Goal: Task Accomplishment & Management: Use online tool/utility

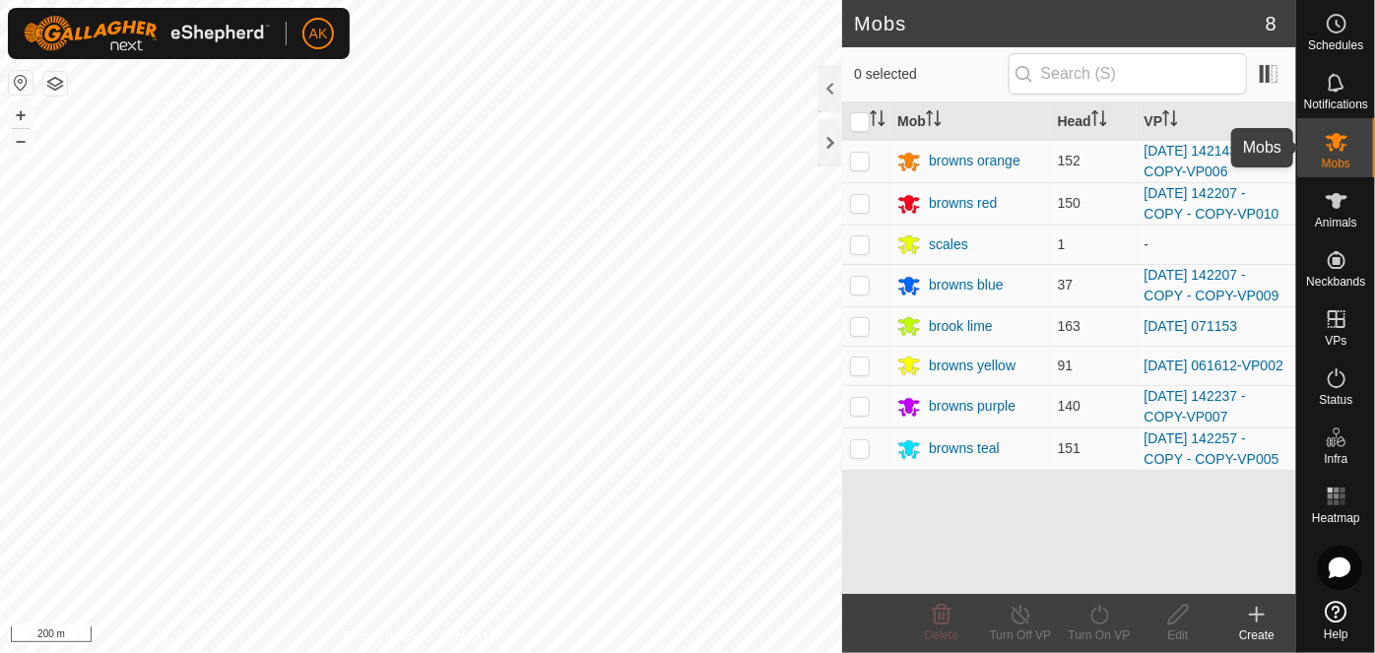
click at [1335, 152] on icon at bounding box center [1337, 142] width 24 height 24
click at [867, 200] on p-checkbox at bounding box center [860, 203] width 20 height 16
checkbox input "true"
click at [1100, 607] on icon at bounding box center [1100, 615] width 25 height 24
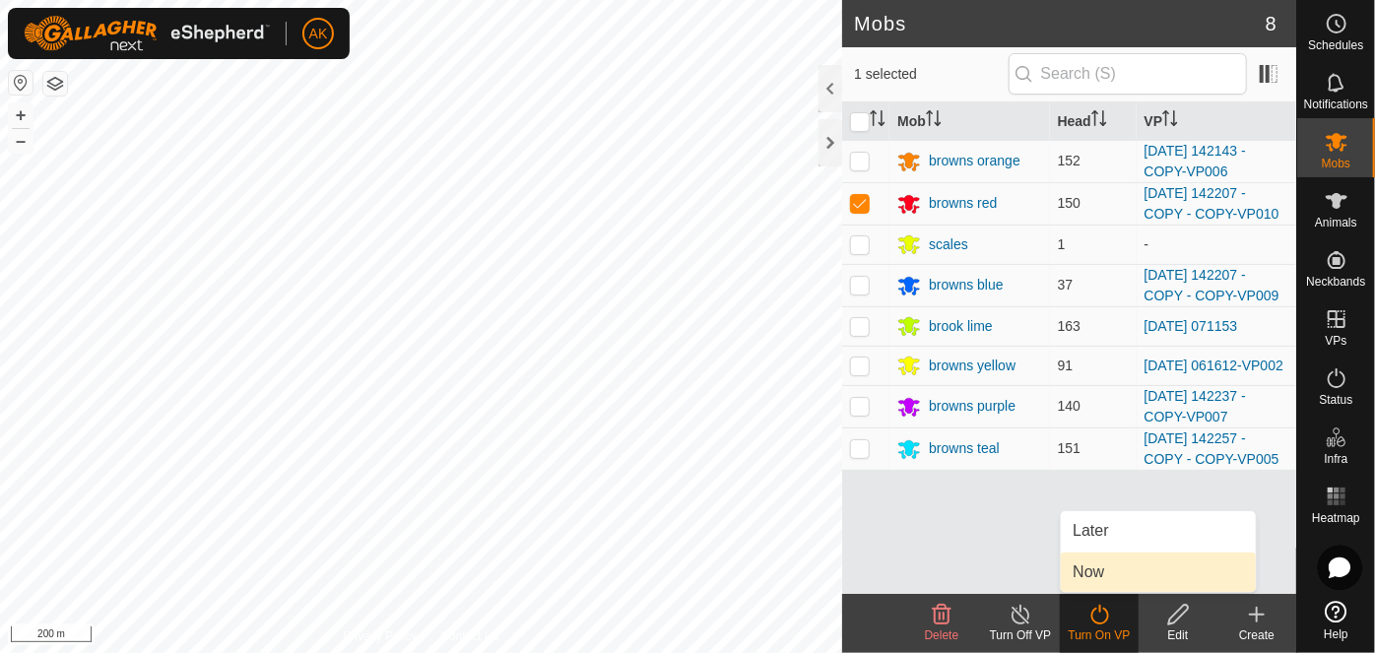
click at [1089, 571] on link "Now" at bounding box center [1158, 572] width 195 height 39
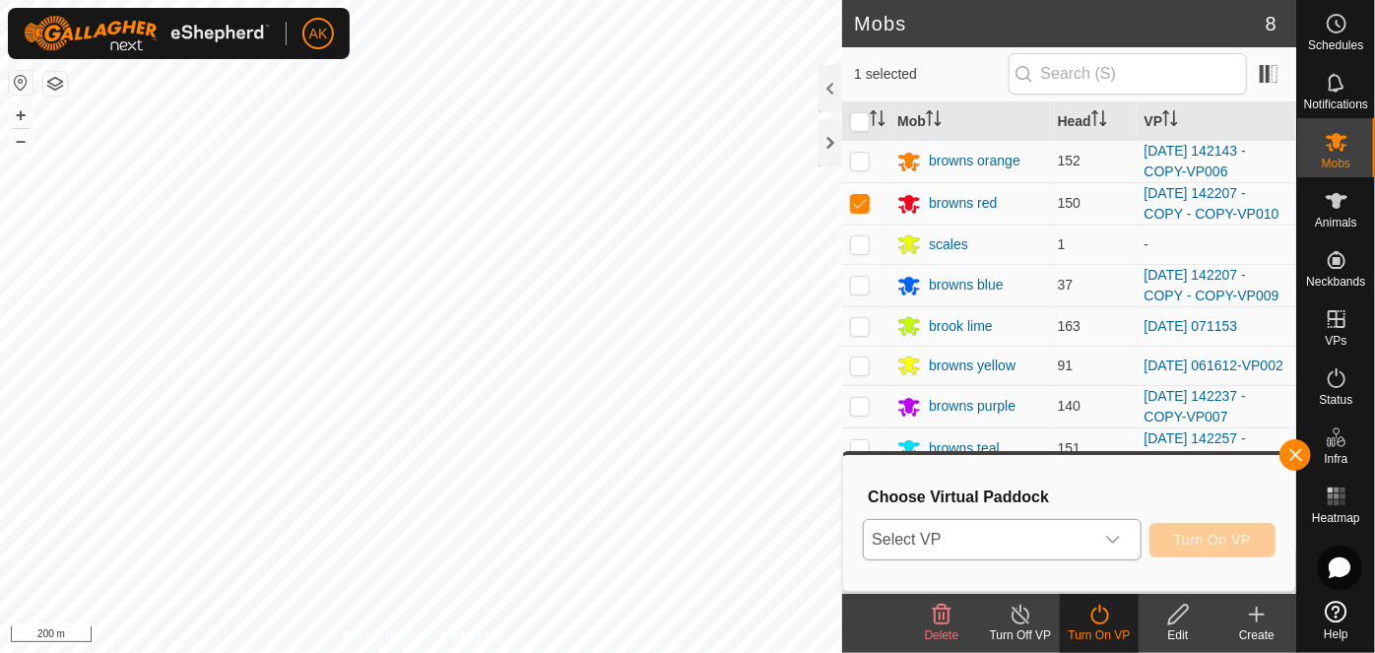
click at [966, 544] on span "Select VP" at bounding box center [978, 539] width 229 height 39
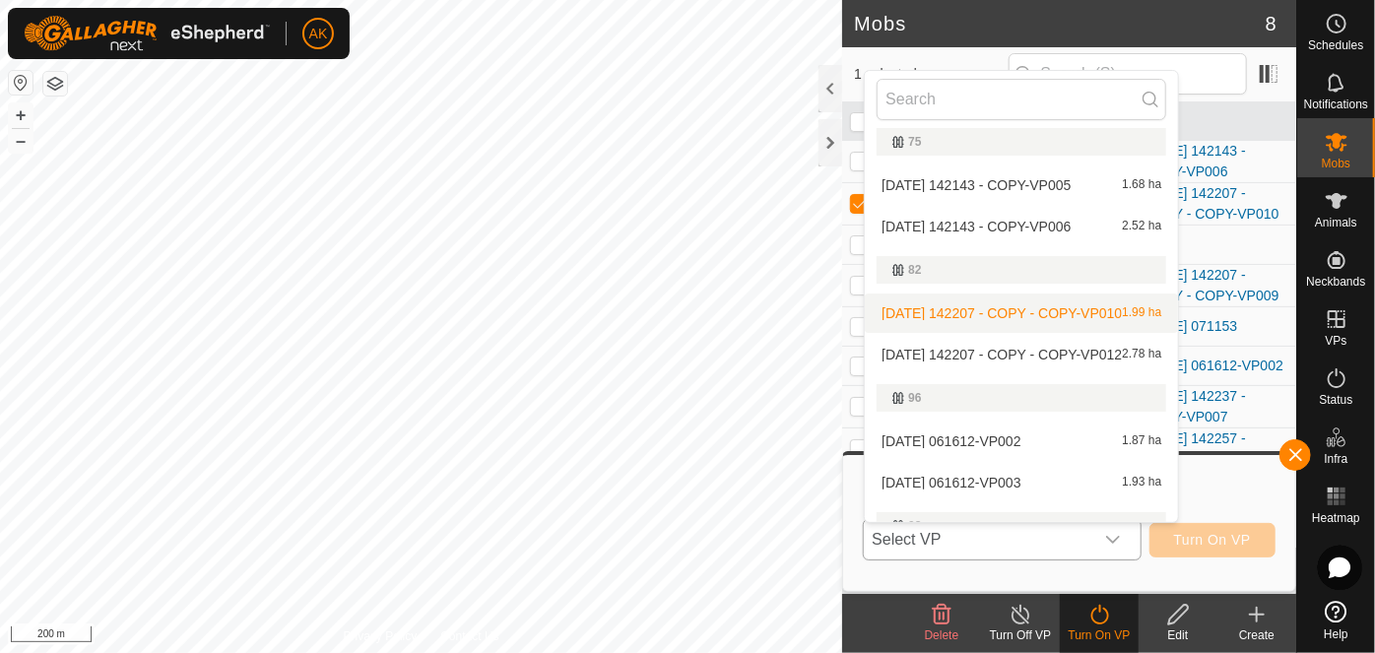
scroll to position [268, 0]
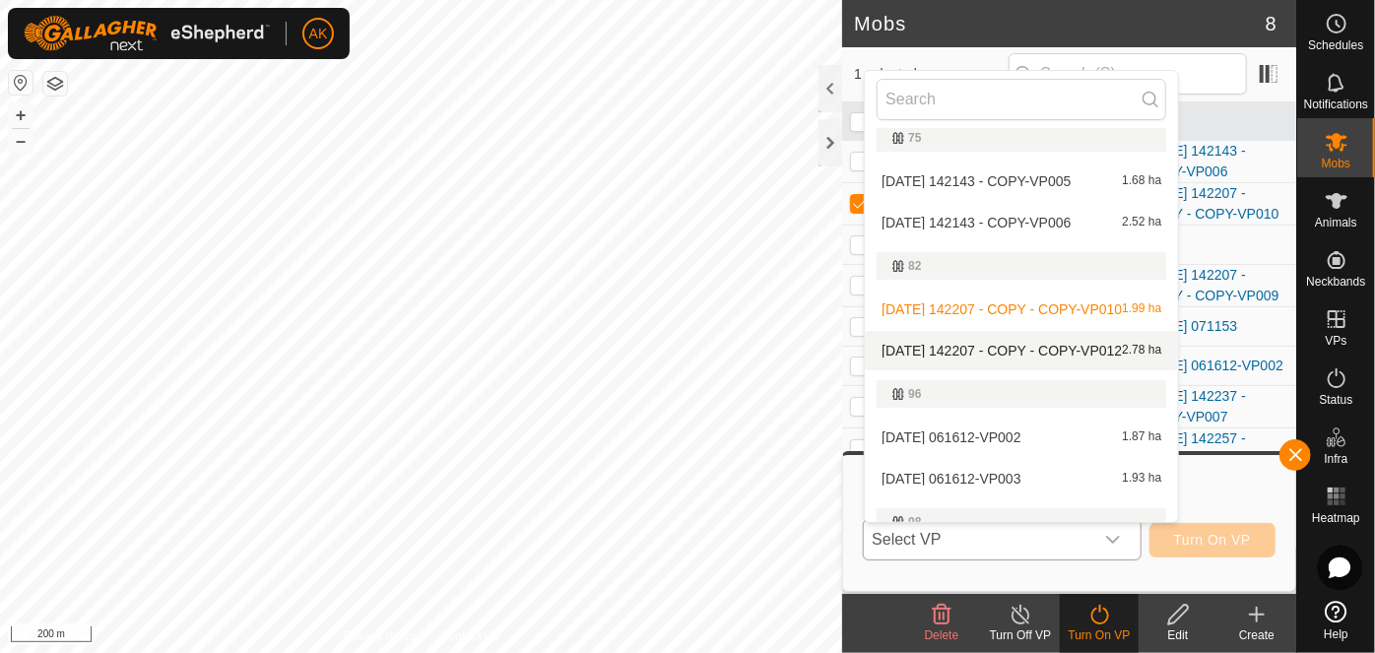
click at [1027, 345] on li "[DATE] 142207 - COPY - COPY-VP012 2.78 ha" at bounding box center [1021, 350] width 313 height 39
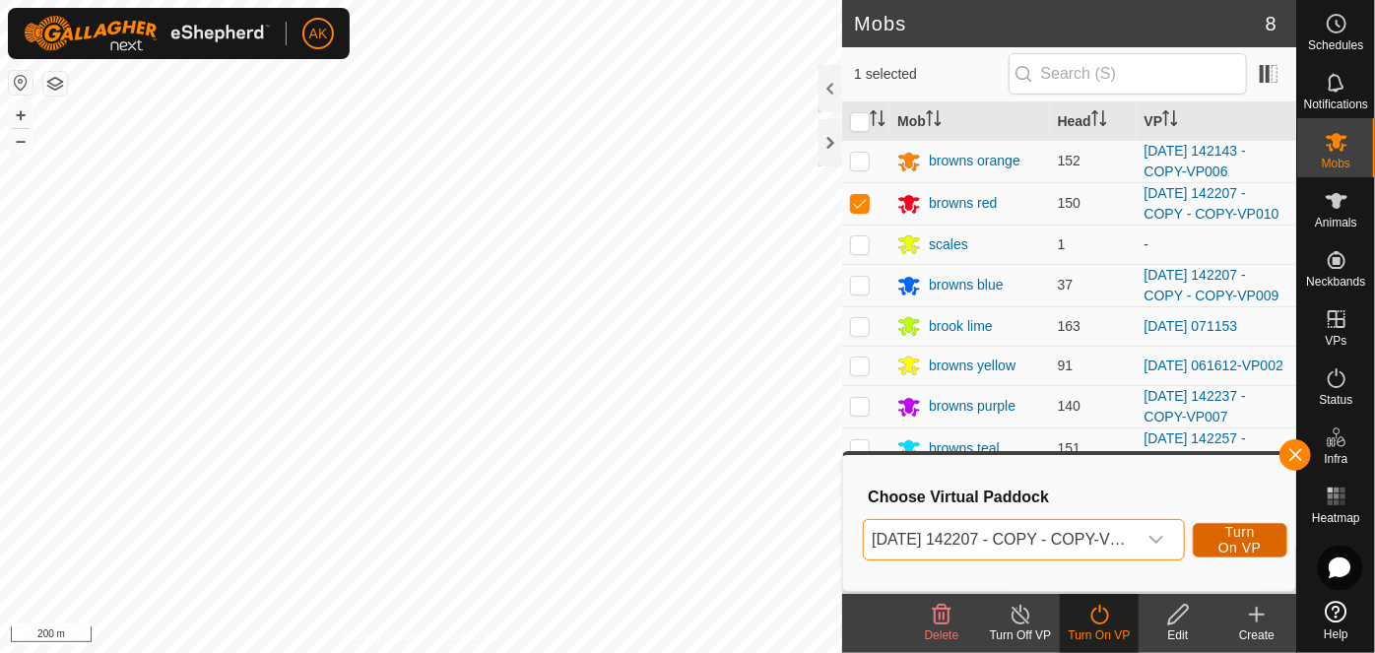
click at [1251, 547] on span "Turn On VP" at bounding box center [1240, 540] width 45 height 32
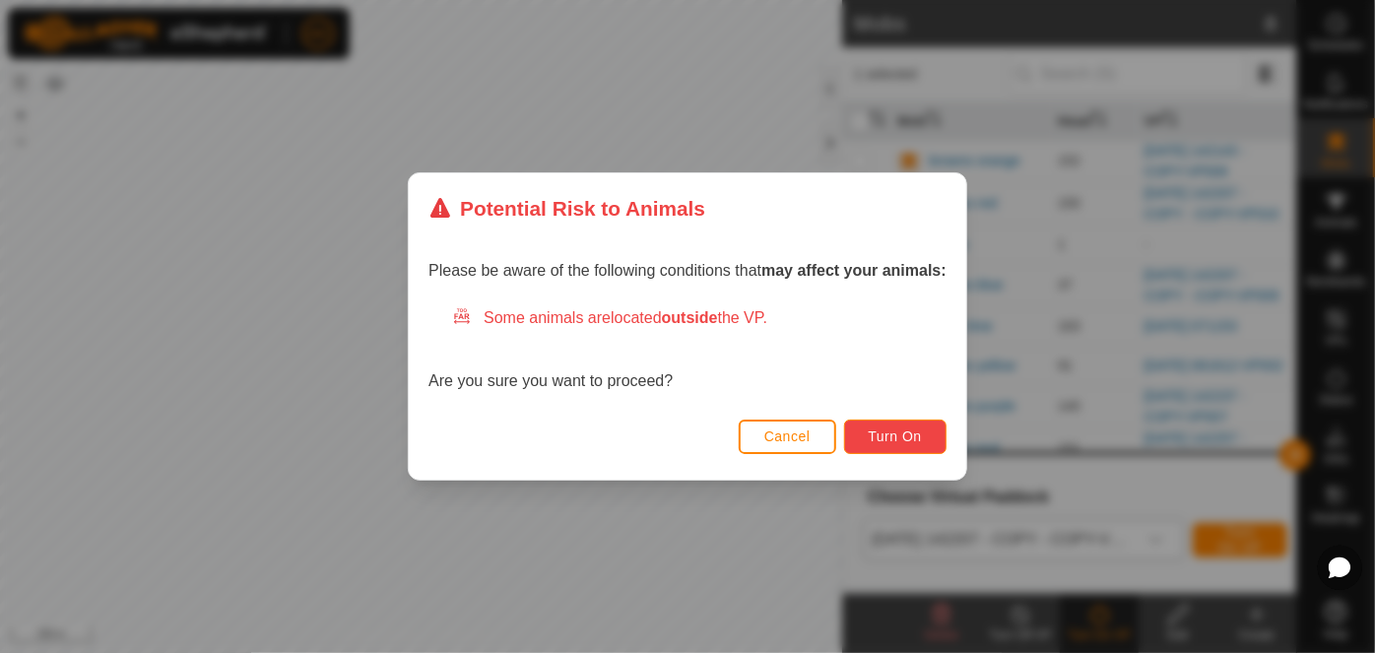
click at [891, 436] on span "Turn On" at bounding box center [895, 437] width 53 height 16
